Goal: Information Seeking & Learning: Learn about a topic

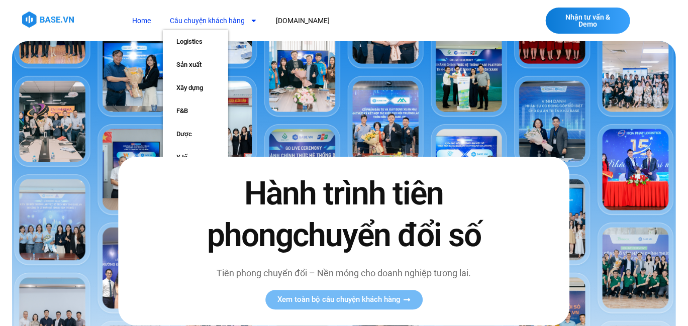
click at [192, 22] on link "Câu chuyện khách hàng" at bounding box center [214, 21] width 102 height 19
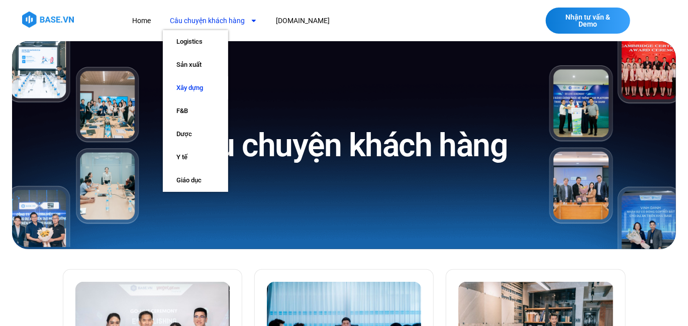
click at [200, 88] on link "Xây dựng" at bounding box center [195, 87] width 65 height 23
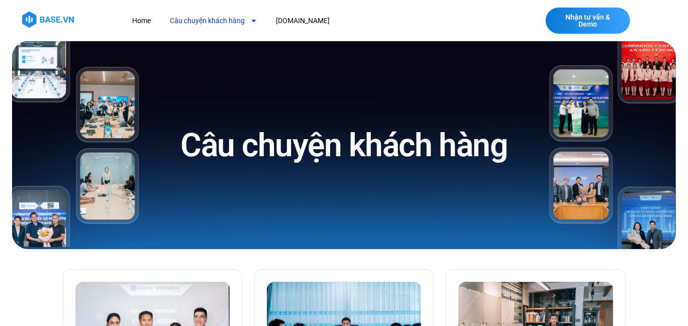
scroll to position [34, 0]
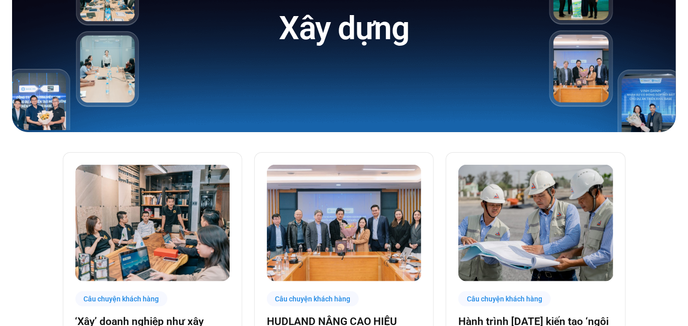
scroll to position [201, 0]
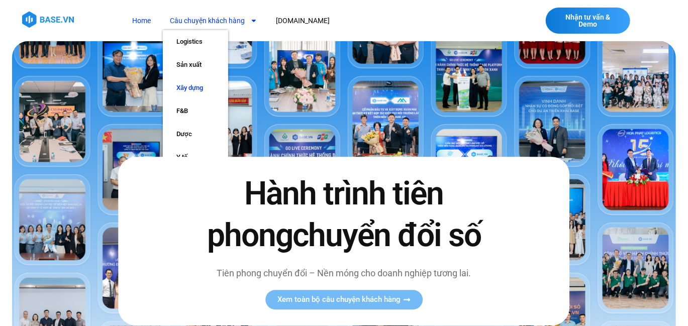
click at [195, 84] on link "Xây dựng" at bounding box center [195, 87] width 65 height 23
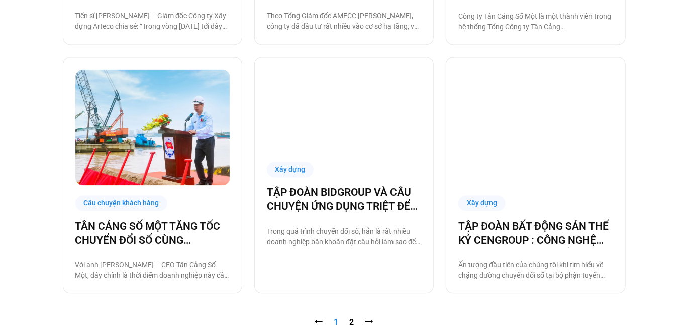
scroll to position [963, 0]
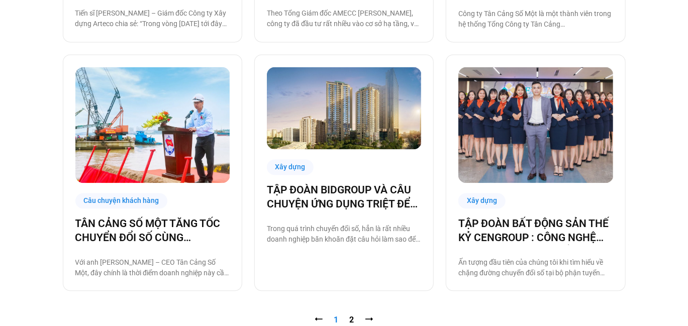
click at [349, 318] on nav "⭠ Trang 1 Trang 2 ⭢" at bounding box center [344, 320] width 563 height 12
click at [352, 317] on link "Trang 2" at bounding box center [352, 320] width 5 height 10
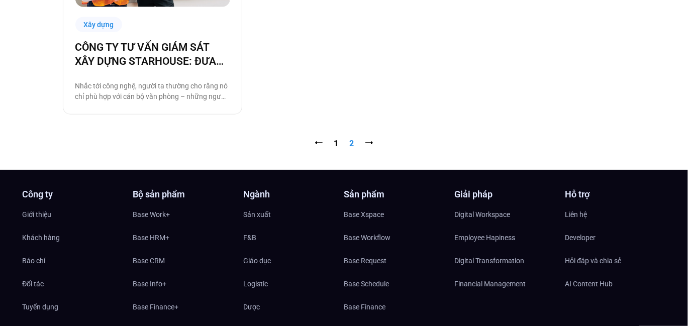
scroll to position [398, 0]
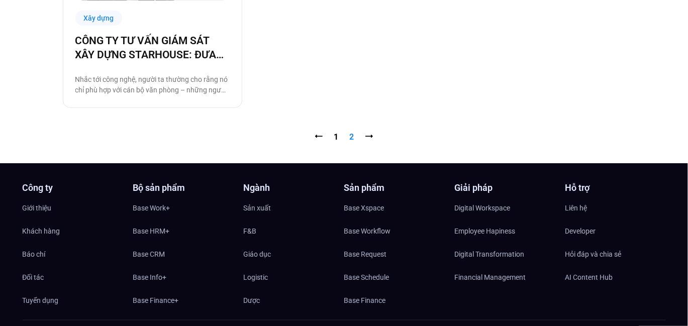
click at [333, 137] on nav "⭠ Trang 1 Trang 2 ⭢" at bounding box center [344, 137] width 563 height 12
click at [336, 136] on link "Trang 1" at bounding box center [336, 137] width 5 height 10
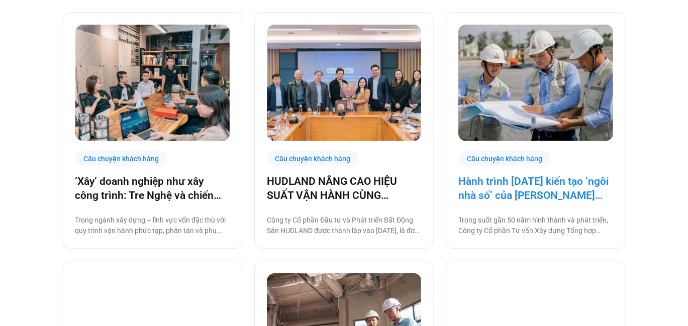
scroll to position [269, 0]
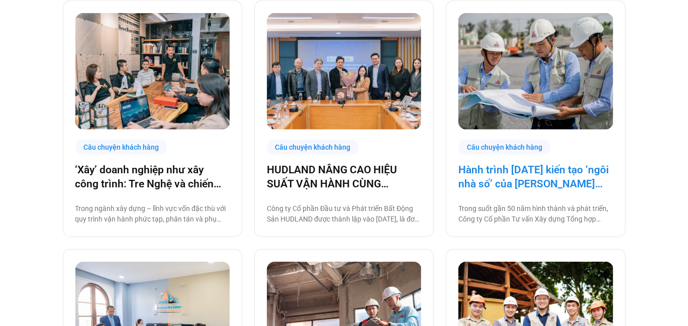
click at [535, 177] on link "Hành trình [DATE] kiến tạo ‘ngôi nhà số’ của [PERSON_NAME] cùng [DOMAIN_NAME]: …" at bounding box center [536, 177] width 154 height 28
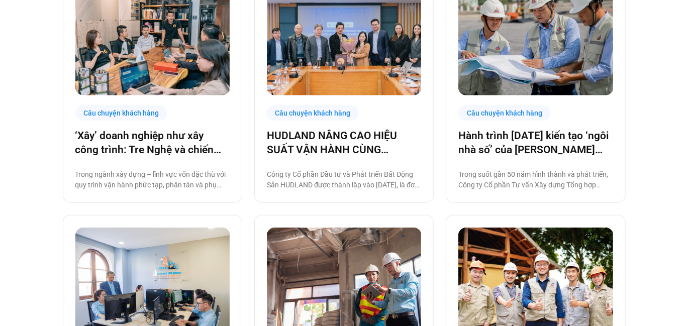
scroll to position [305, 0]
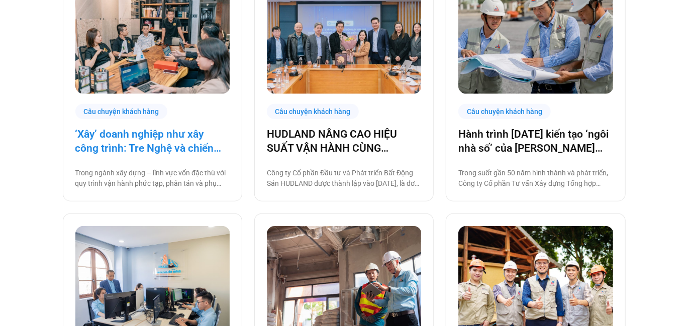
click at [196, 141] on link "‘Xây’ doanh nghiệp như xây công trình: Tre Nghệ và chiến lược chuyển đổi từ gốc" at bounding box center [152, 141] width 154 height 28
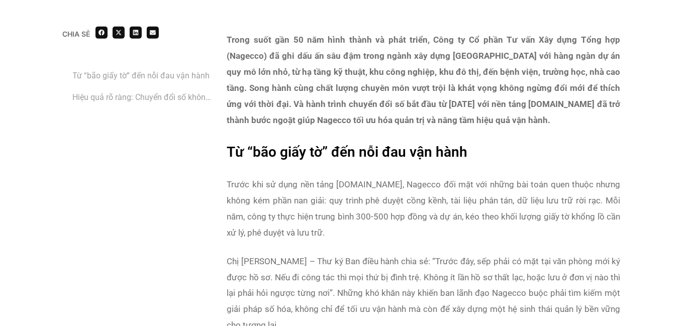
scroll to position [664, 0]
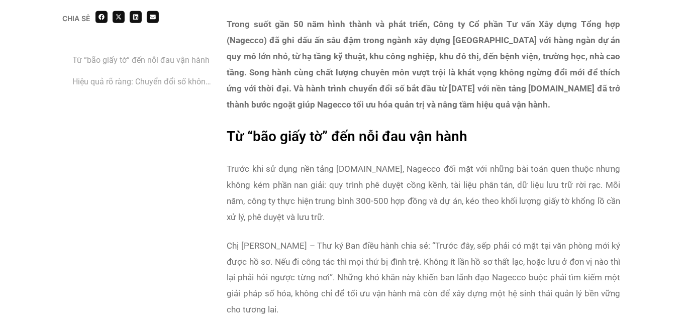
click at [278, 99] on strong "Trong suốt gần 50 năm hình thành và phát triển, Công ty Cổ phần Tư vấn Xây dựng…" at bounding box center [424, 64] width 394 height 91
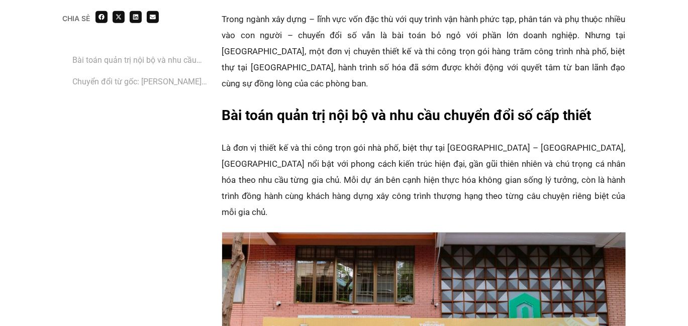
scroll to position [637, 0]
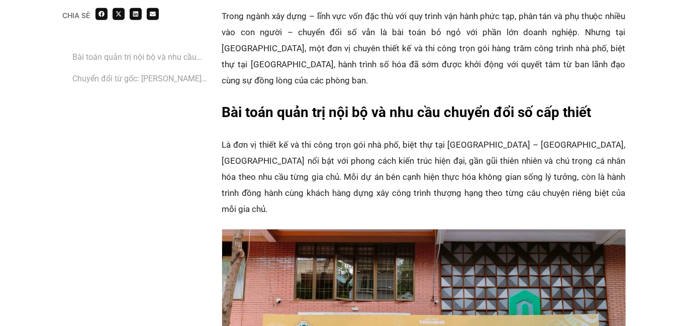
click at [269, 148] on p "‏Là đơn vị thiết kế và thi công trọn gói nhà phố, biệt thự tại Bà Rịa – Vũng Tà…" at bounding box center [424, 177] width 404 height 80
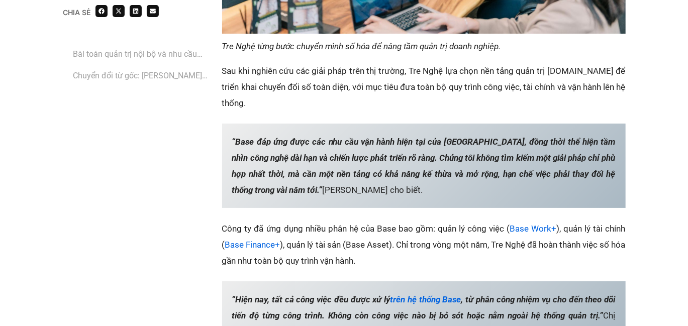
scroll to position [1810, 0]
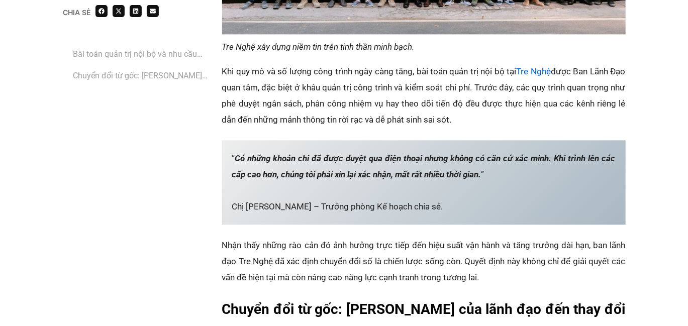
scroll to position [1056, 0]
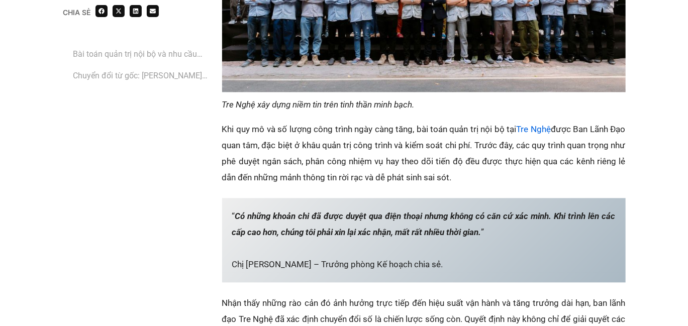
click at [400, 218] on p "‏“ Có những khoản chi đã được duyệt qua điện thoại nhưng không có căn cứ xác mi…" at bounding box center [424, 240] width 404 height 84
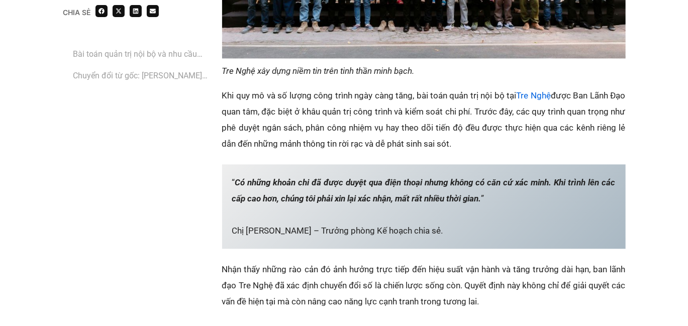
scroll to position [1156, 0]
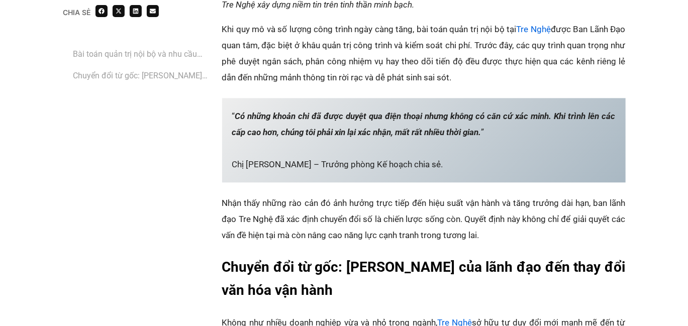
click at [368, 98] on p "‏“ Có những khoản chi đã được duyệt qua điện thoại nhưng không có căn cứ xác mi…" at bounding box center [424, 140] width 404 height 84
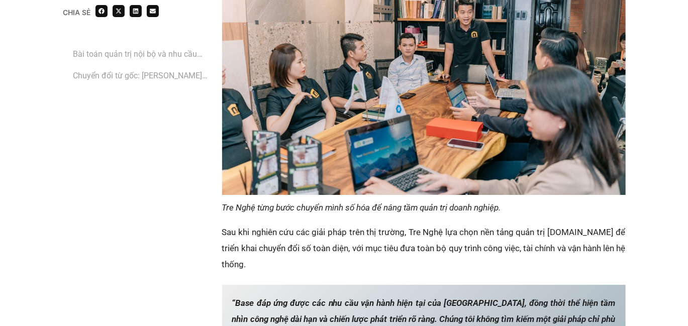
scroll to position [1710, 0]
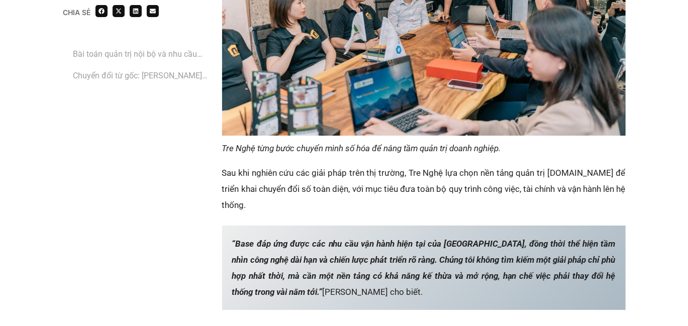
click at [433, 239] on em "‏“Base đáp ứng được các nhu cầu vận hành hiện tại của Tre Nghệ, đồng thời thể h…" at bounding box center [424, 268] width 384 height 58
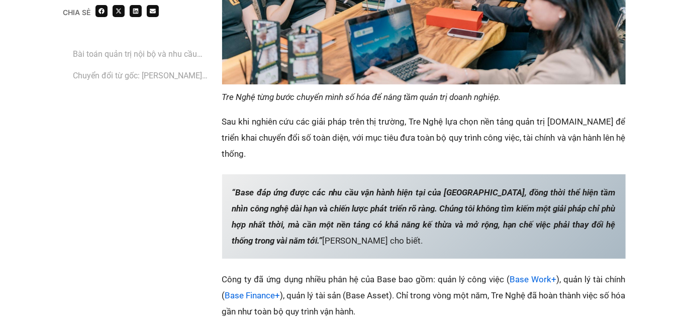
scroll to position [1861, 0]
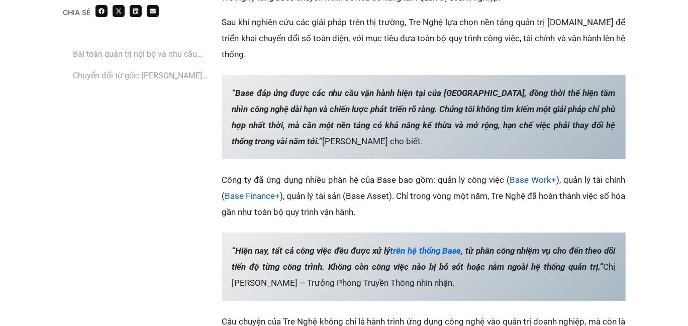
click at [401, 172] on p "‏Công ty đã ứng dụng nhiều phân hệ của Base bao gồm: quản lý công việc ( Base W…" at bounding box center [424, 196] width 404 height 48
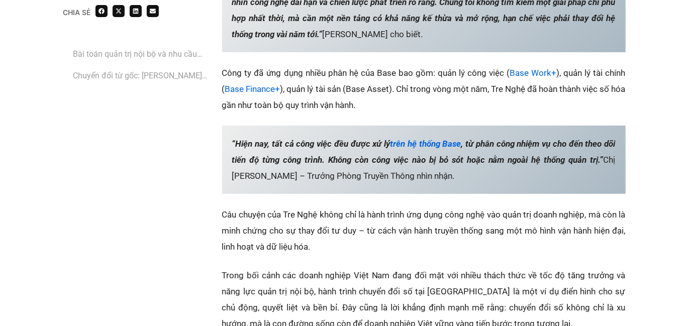
scroll to position [2011, 0]
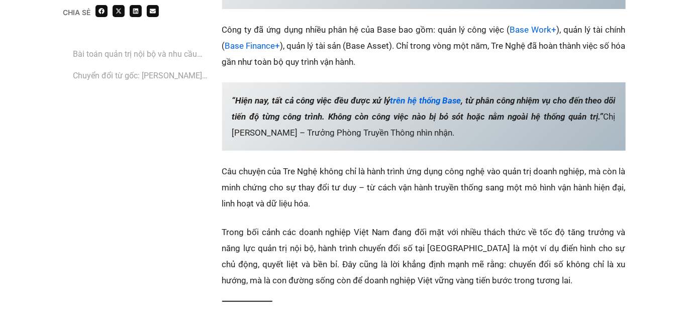
click at [449, 163] on p "‏Câu chuyện của Tre Nghệ không chỉ là hành trình ứng dụng công nghệ vào quản tr…" at bounding box center [424, 187] width 404 height 48
click at [416, 82] on p "“Hiện nay, tất cả công việc đều được xử lý trên hệ thống Base , từ phân công nh…" at bounding box center [424, 116] width 404 height 68
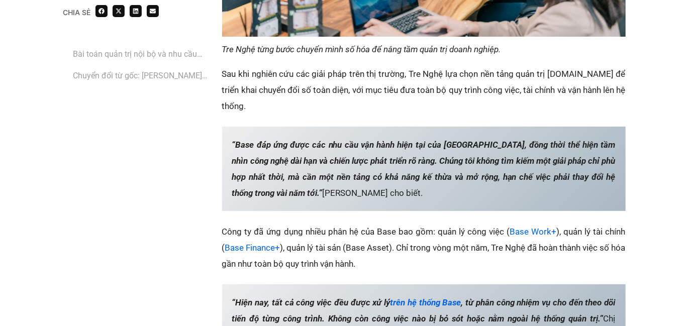
scroll to position [1810, 0]
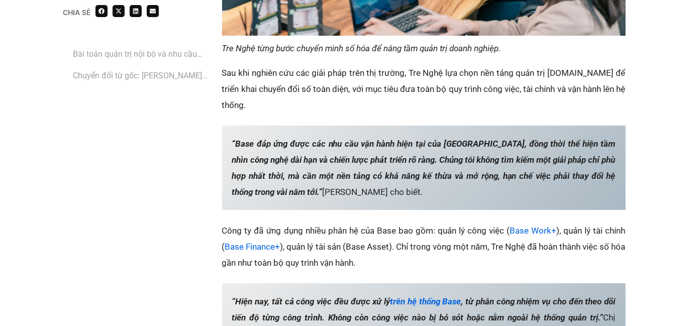
click at [446, 151] on p "‏“Base đáp ứng được các nhu cầu vận hành hiện tại của Tre Nghệ, đồng thời thể h…" at bounding box center [424, 168] width 404 height 84
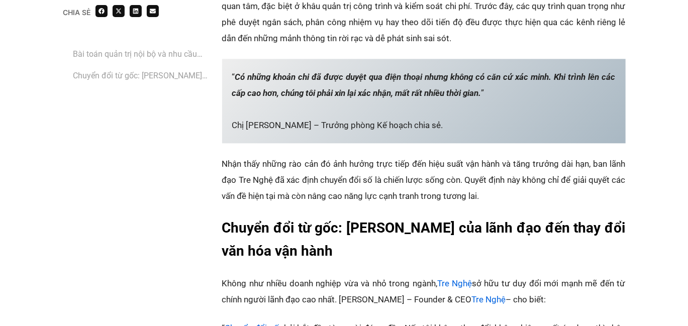
scroll to position [1156, 0]
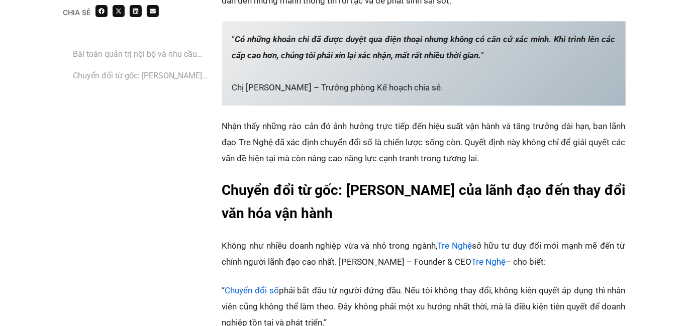
click at [337, 186] on div "Trong ngành xây dựng – lĩnh vực vốn đặc thù với quy trình vận hành phức tạp, ph…" at bounding box center [424, 254] width 404 height 1684
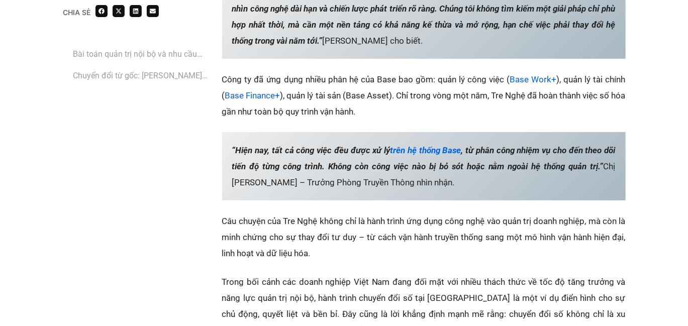
scroll to position [2011, 0]
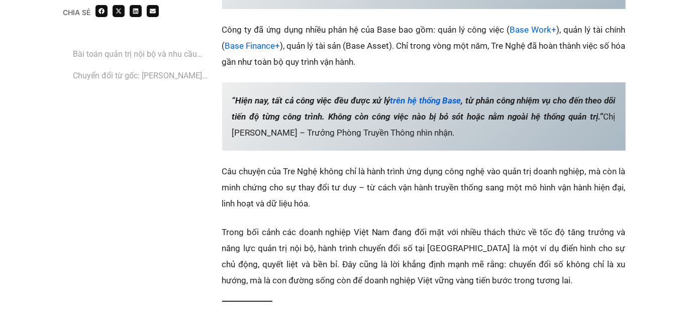
click at [326, 163] on p "‏Câu chuyện của Tre Nghệ không chỉ là hành trình ứng dụng công nghệ vào quản tr…" at bounding box center [424, 187] width 404 height 48
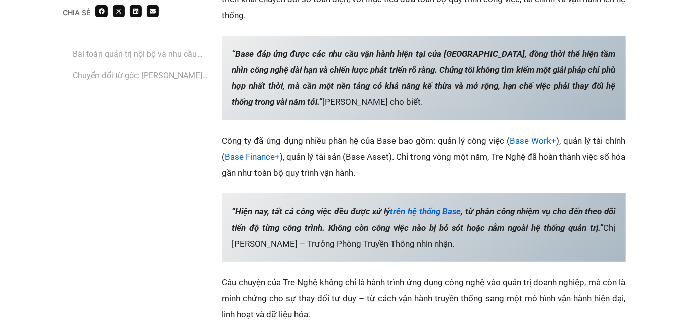
scroll to position [1760, 0]
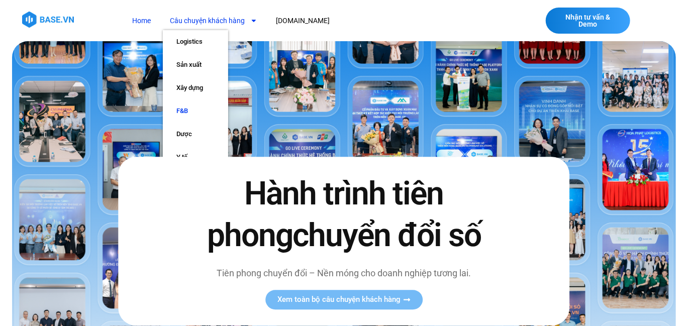
click at [187, 109] on link "F&B" at bounding box center [195, 111] width 65 height 23
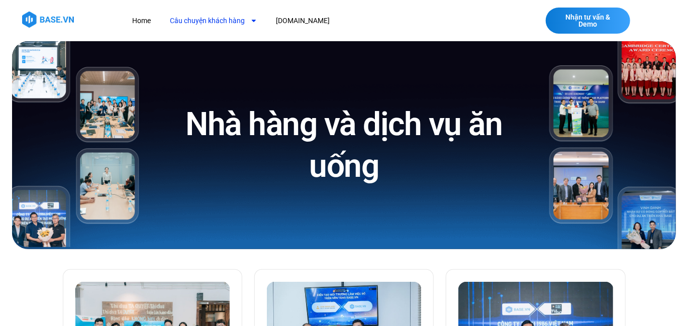
click at [220, 19] on link "Câu chuyện khách hàng" at bounding box center [214, 21] width 102 height 19
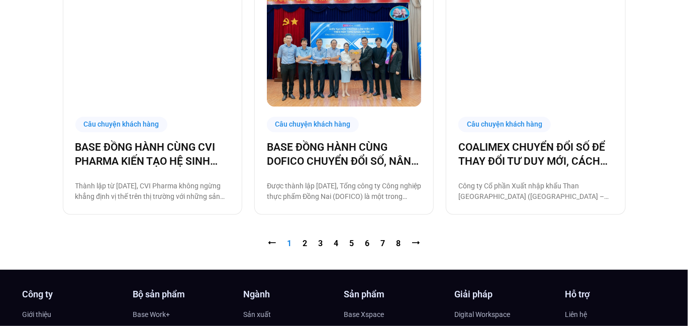
scroll to position [1056, 0]
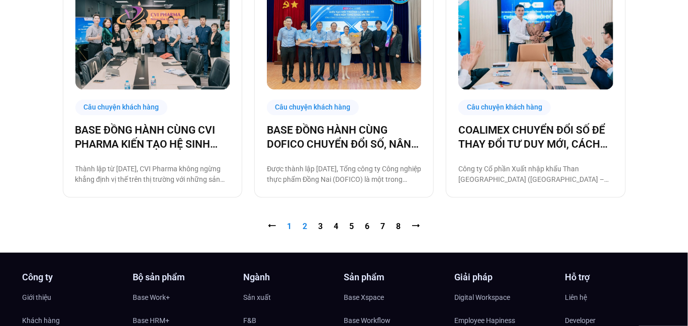
click at [307, 224] on link "Trang 2" at bounding box center [305, 227] width 5 height 10
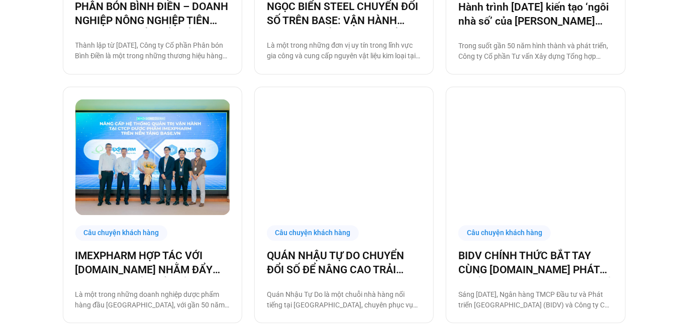
scroll to position [1005, 0]
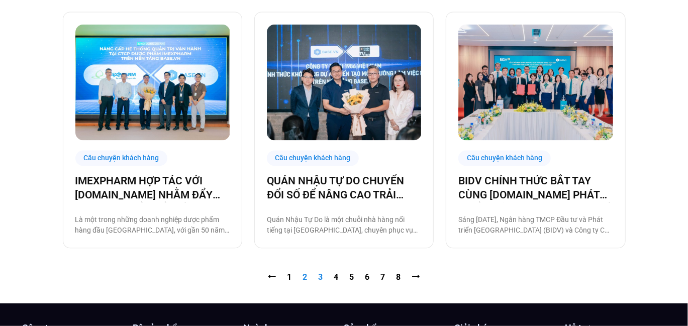
click at [320, 278] on link "Trang 3" at bounding box center [321, 278] width 5 height 10
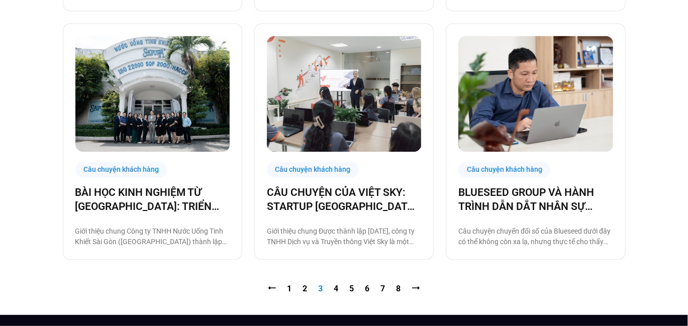
scroll to position [1056, 0]
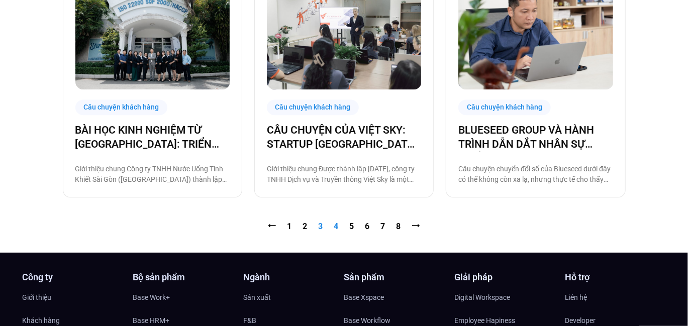
click at [337, 228] on link "Trang 4" at bounding box center [336, 227] width 5 height 10
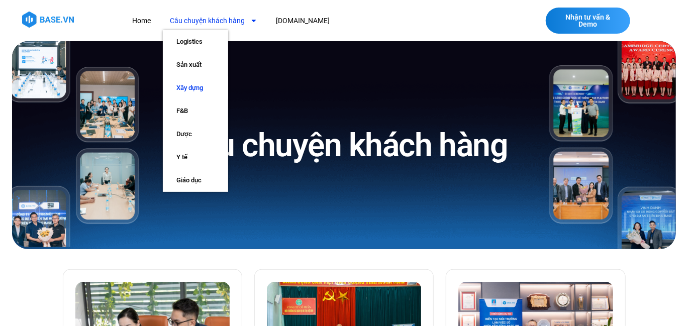
click at [196, 91] on link "Xây dựng" at bounding box center [195, 87] width 65 height 23
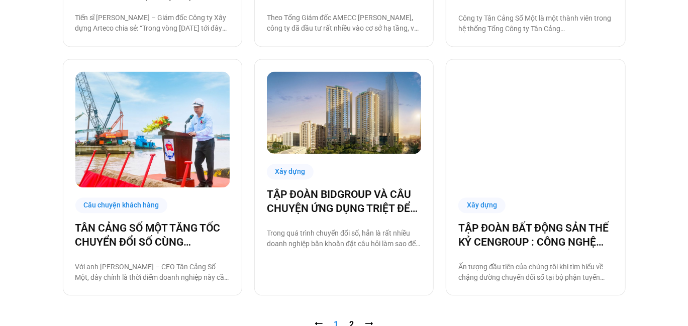
scroll to position [1005, 0]
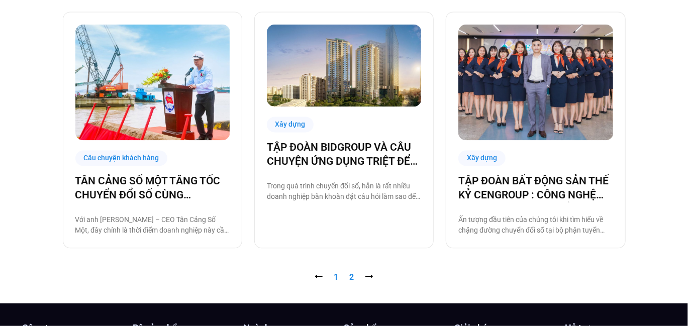
click at [350, 275] on link "Trang 2" at bounding box center [352, 278] width 5 height 10
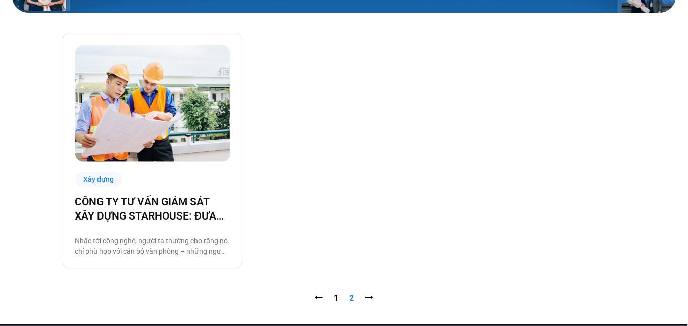
scroll to position [302, 0]
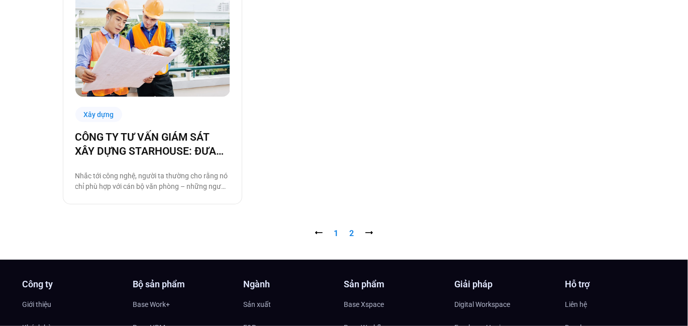
click at [338, 235] on link "Trang 1" at bounding box center [336, 234] width 5 height 10
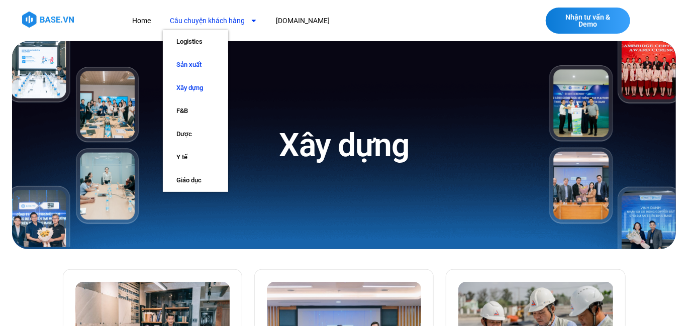
click at [195, 60] on link "Sản xuất" at bounding box center [195, 64] width 65 height 23
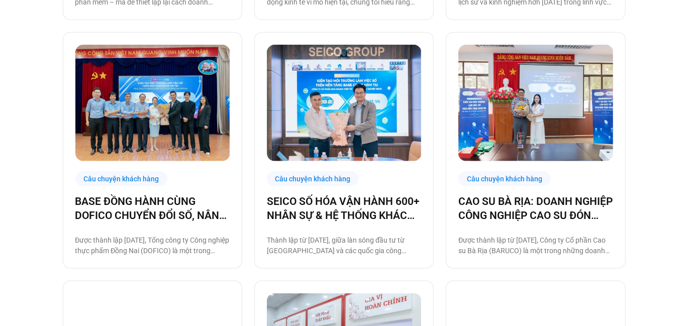
scroll to position [503, 0]
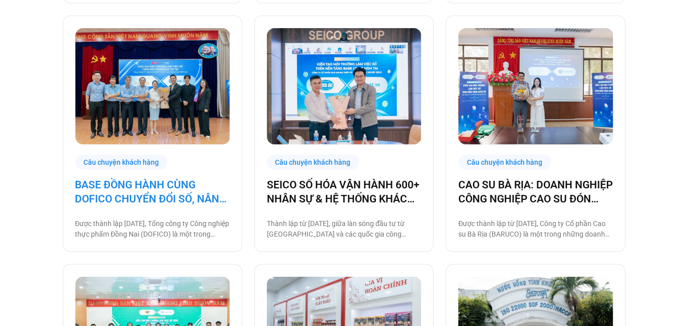
click at [183, 195] on link "BASE ĐỒNG HÀNH CÙNG DOFICO CHUYỂN ĐỔI SỐ, NÂNG CAO VỊ THẾ DOANH NGHIỆP VIỆT" at bounding box center [152, 192] width 154 height 28
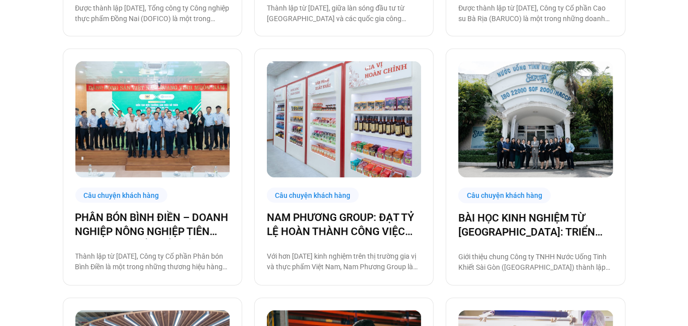
scroll to position [759, 0]
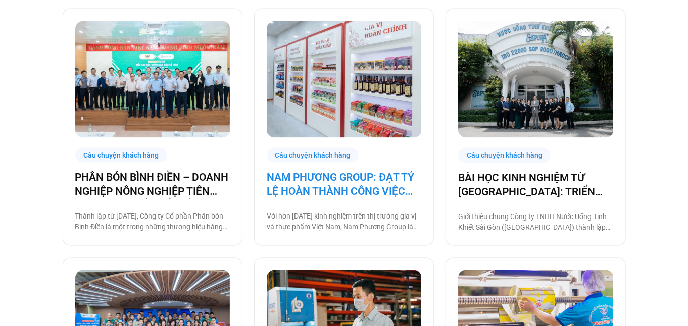
click at [346, 179] on link "NAM PHƯƠNG GROUP: ĐẠT TỶ LỆ HOÀN THÀNH CÔNG VIỆC ĐÚNG HẠN TỚI 93% NHỜ BASE PLAT…" at bounding box center [344, 185] width 154 height 28
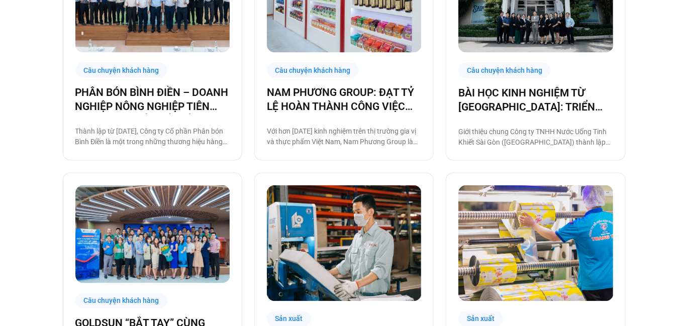
scroll to position [1015, 0]
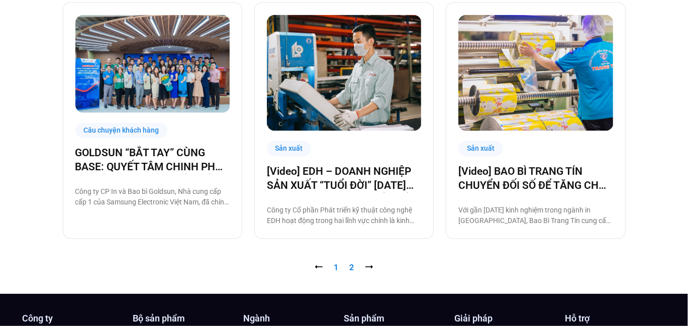
click at [352, 268] on link "Trang 2" at bounding box center [352, 268] width 5 height 10
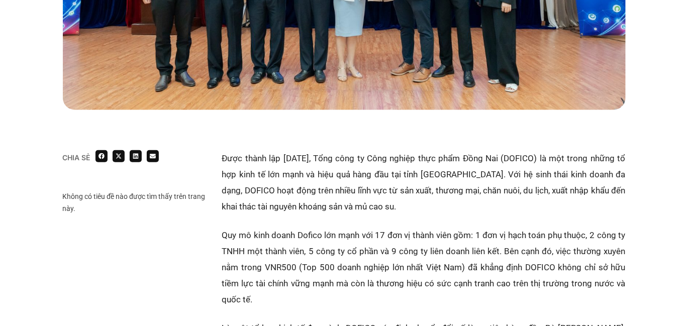
scroll to position [503, 0]
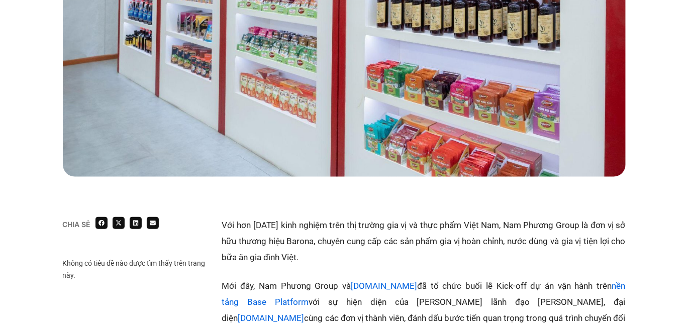
scroll to position [553, 0]
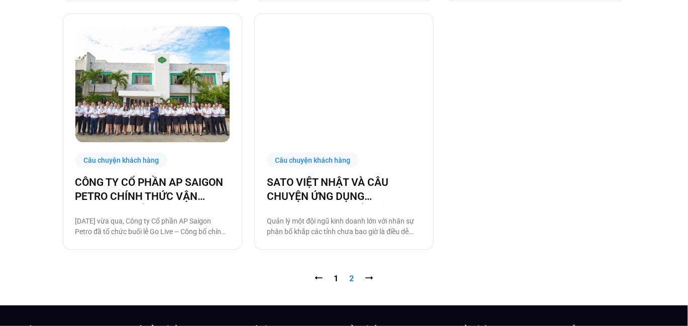
scroll to position [754, 0]
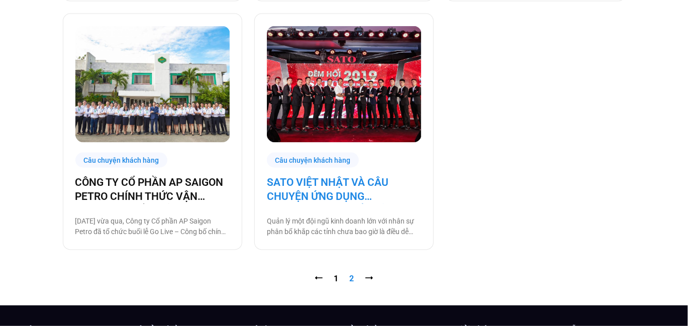
click at [290, 197] on link "SATO VIỆT NHẬT VÀ CÂU CHUYỆN ỨNG DỤNG [DOMAIN_NAME] ĐỂ QUẢN LÝ HOẠT ĐỘNG KINH D…" at bounding box center [344, 190] width 154 height 28
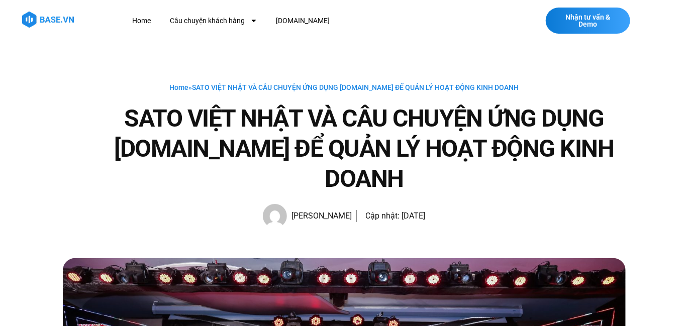
click at [335, 162] on h1 "SATO VIỆT NHẬT VÀ CÂU CHUYỆN ỨNG DỤNG BASE.VN ĐỂ QUẢN LÝ HOẠT ĐỘNG KINH DOANH" at bounding box center [364, 149] width 523 height 91
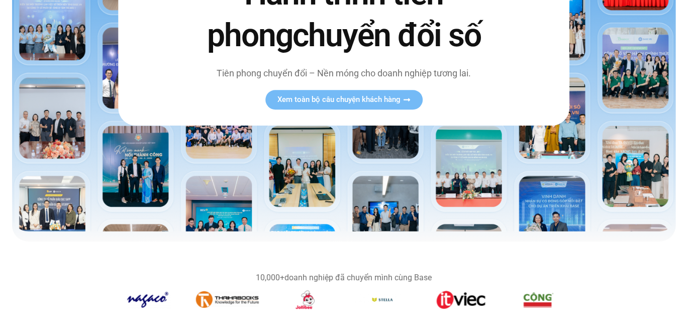
scroll to position [201, 0]
